Goal: Information Seeking & Learning: Learn about a topic

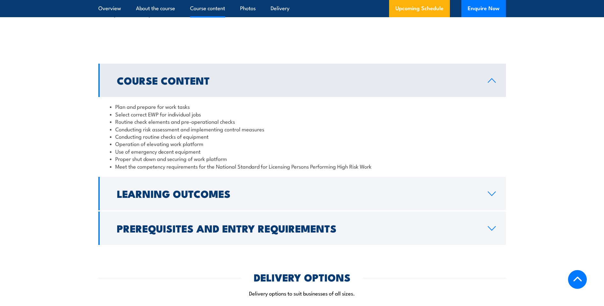
scroll to position [637, 0]
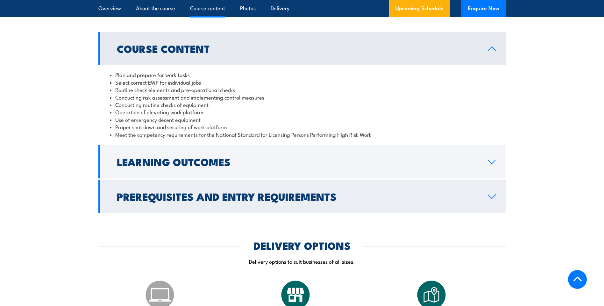
click at [493, 198] on icon at bounding box center [492, 196] width 9 height 5
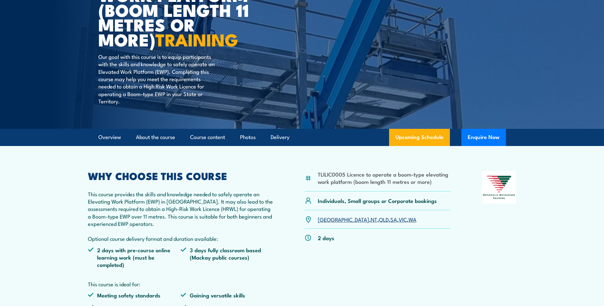
scroll to position [0, 0]
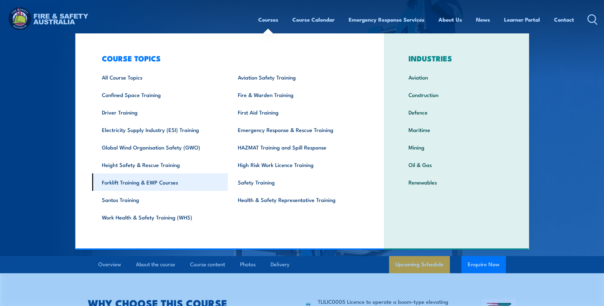
click at [136, 181] on link "Forklift Training & EWP Courses" at bounding box center [160, 183] width 136 height 18
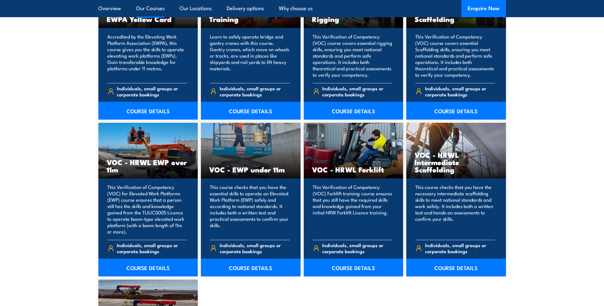
scroll to position [764, 0]
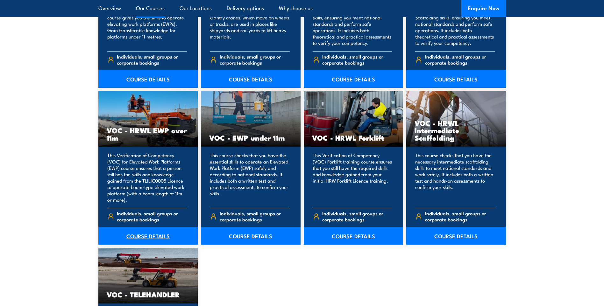
click at [149, 236] on link "COURSE DETAILS" at bounding box center [148, 236] width 100 height 18
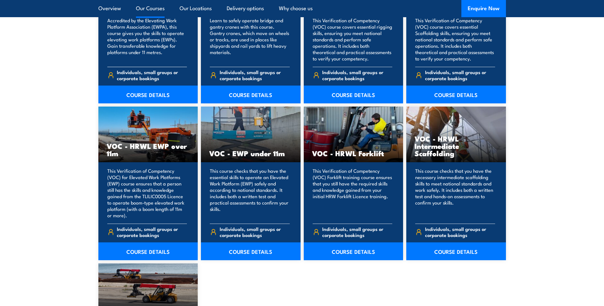
scroll to position [781, 0]
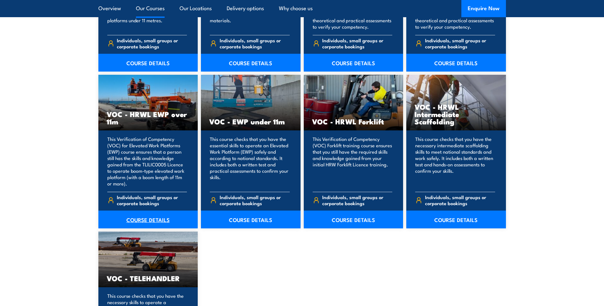
click at [152, 220] on link "COURSE DETAILS" at bounding box center [148, 220] width 100 height 18
click at [255, 211] on link "COURSE DETAILS" at bounding box center [251, 220] width 100 height 18
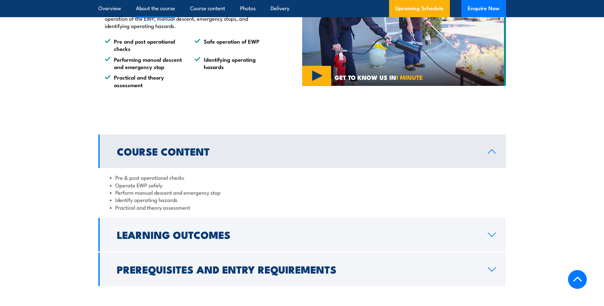
scroll to position [446, 0]
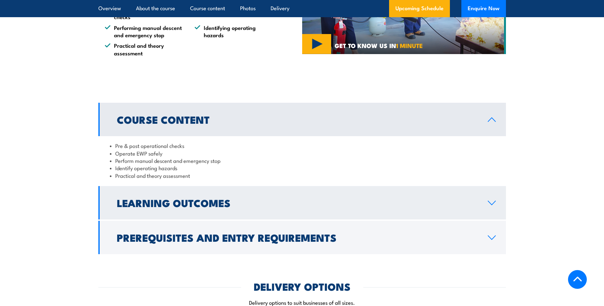
click at [491, 203] on icon at bounding box center [492, 203] width 9 height 5
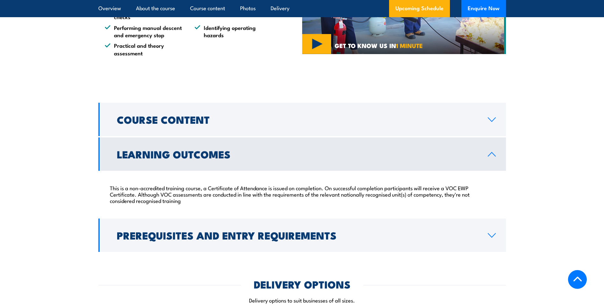
click at [490, 155] on icon at bounding box center [492, 154] width 9 height 5
